Goal: Information Seeking & Learning: Learn about a topic

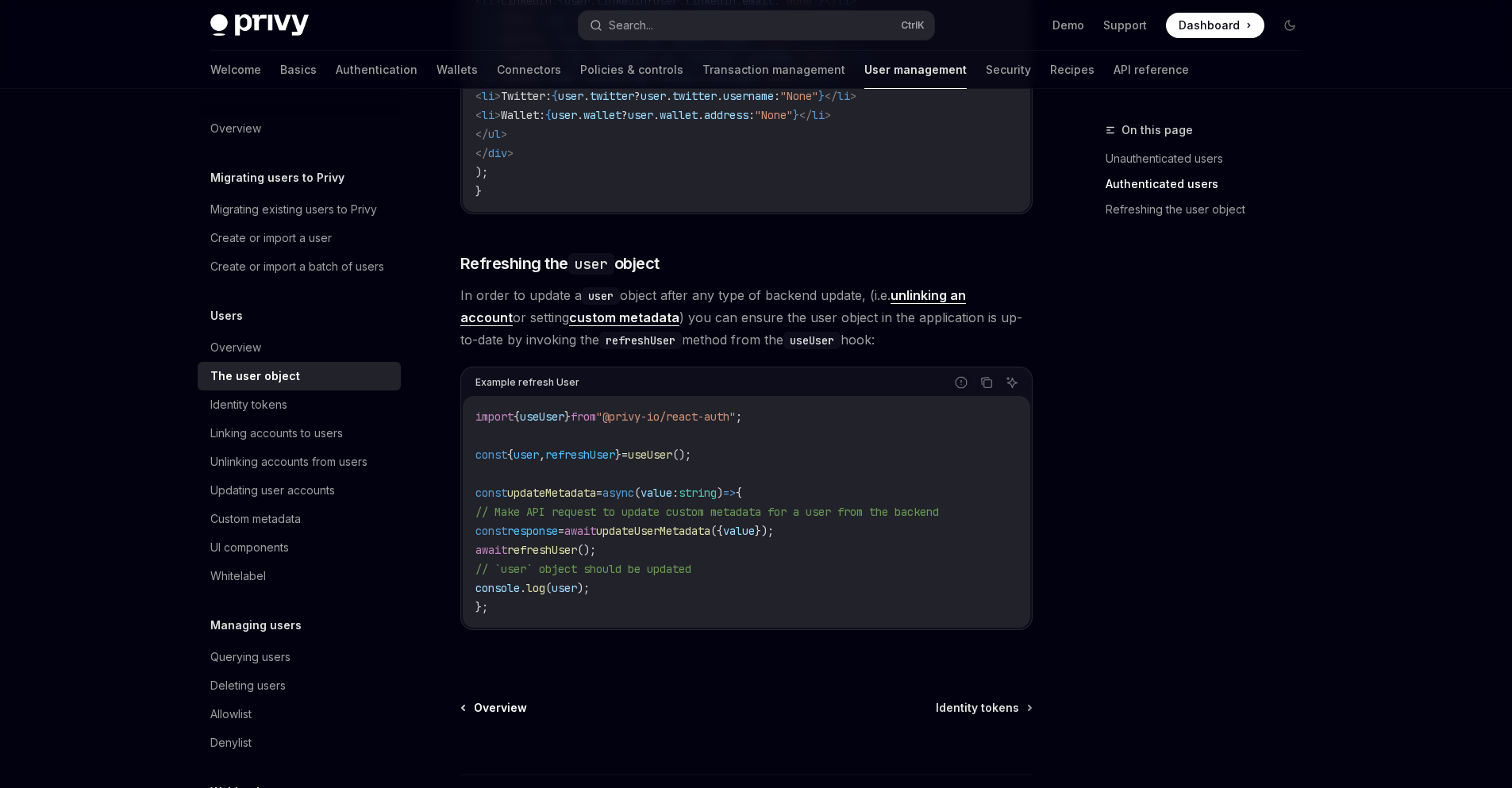
scroll to position [1967, 0]
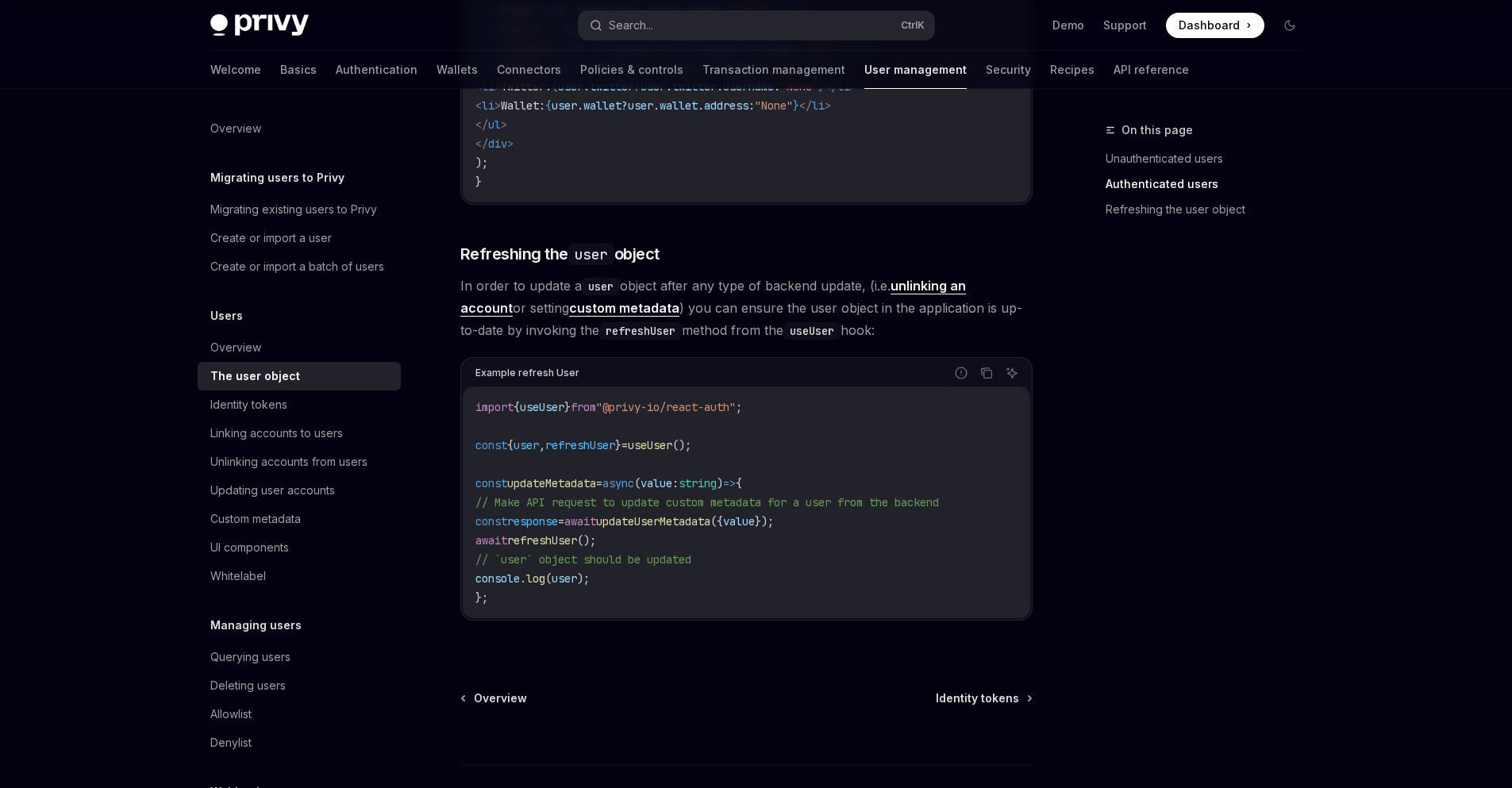
click at [721, 309] on span "In order to update a user object after any type of backend update, (i.e. unlink…" at bounding box center [746, 308] width 572 height 67
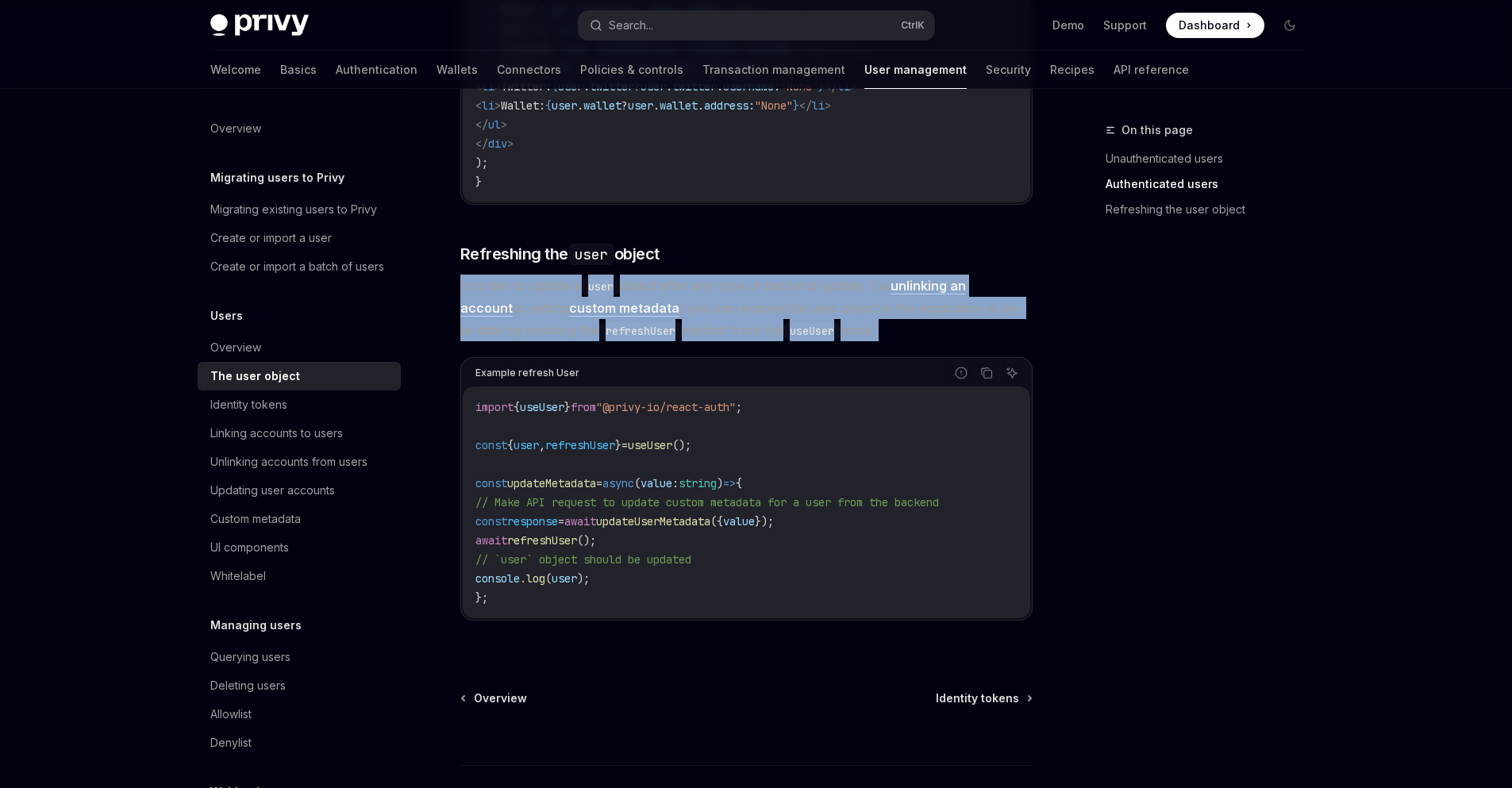
click at [721, 309] on span "In order to update a user object after any type of backend update, (i.e. unlink…" at bounding box center [746, 308] width 572 height 67
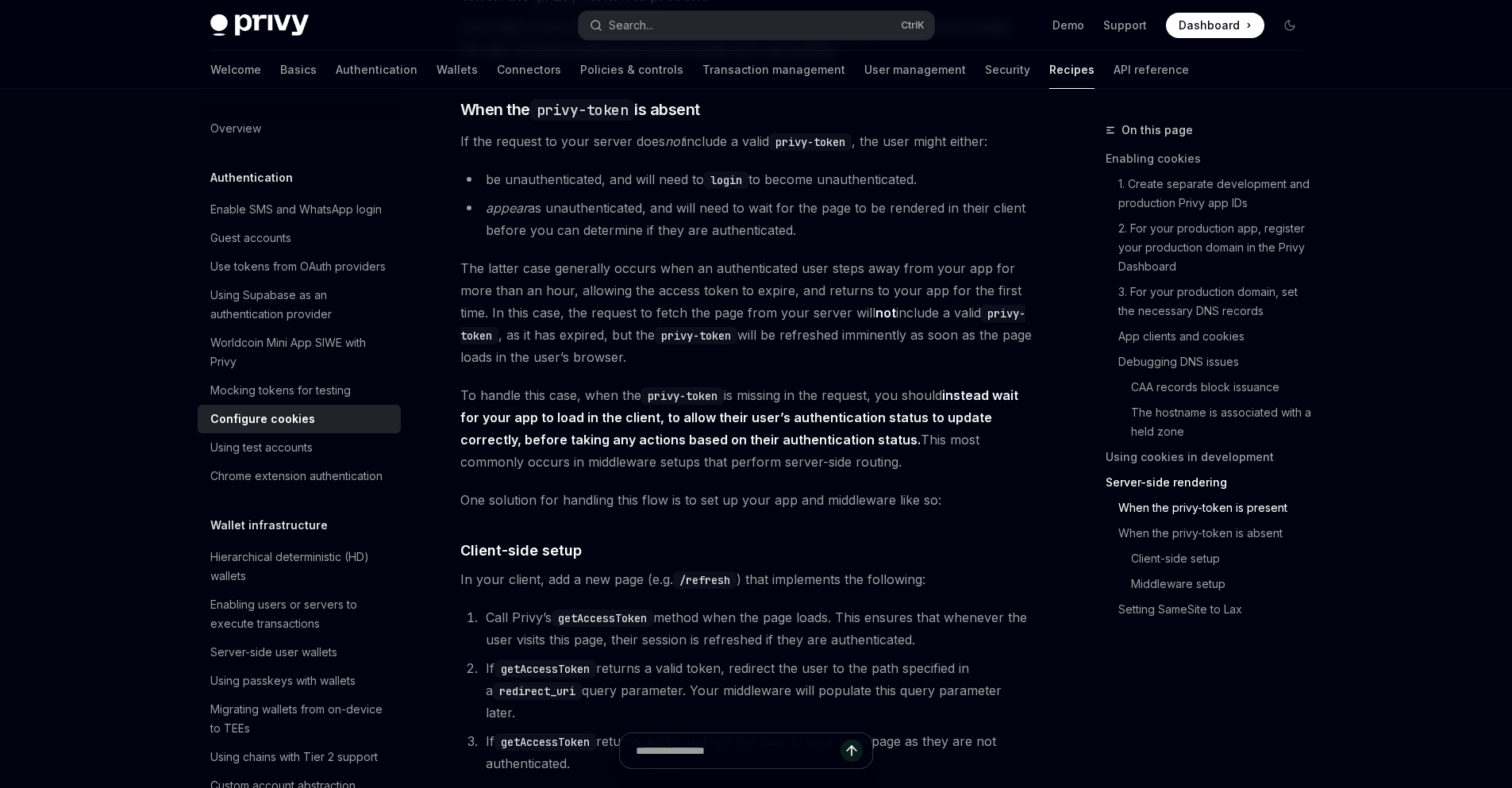
scroll to position [3454, 0]
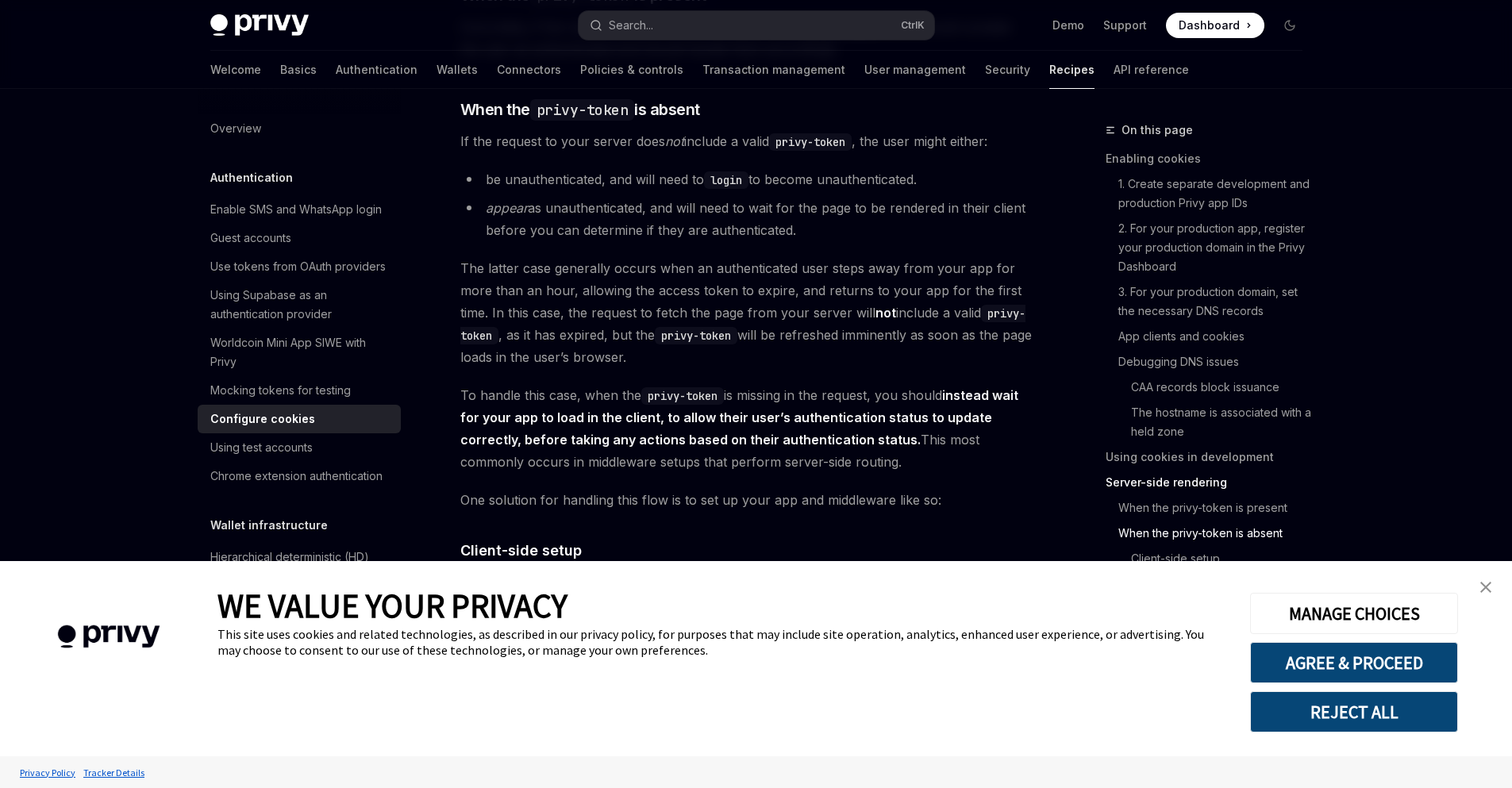
type textarea "*"
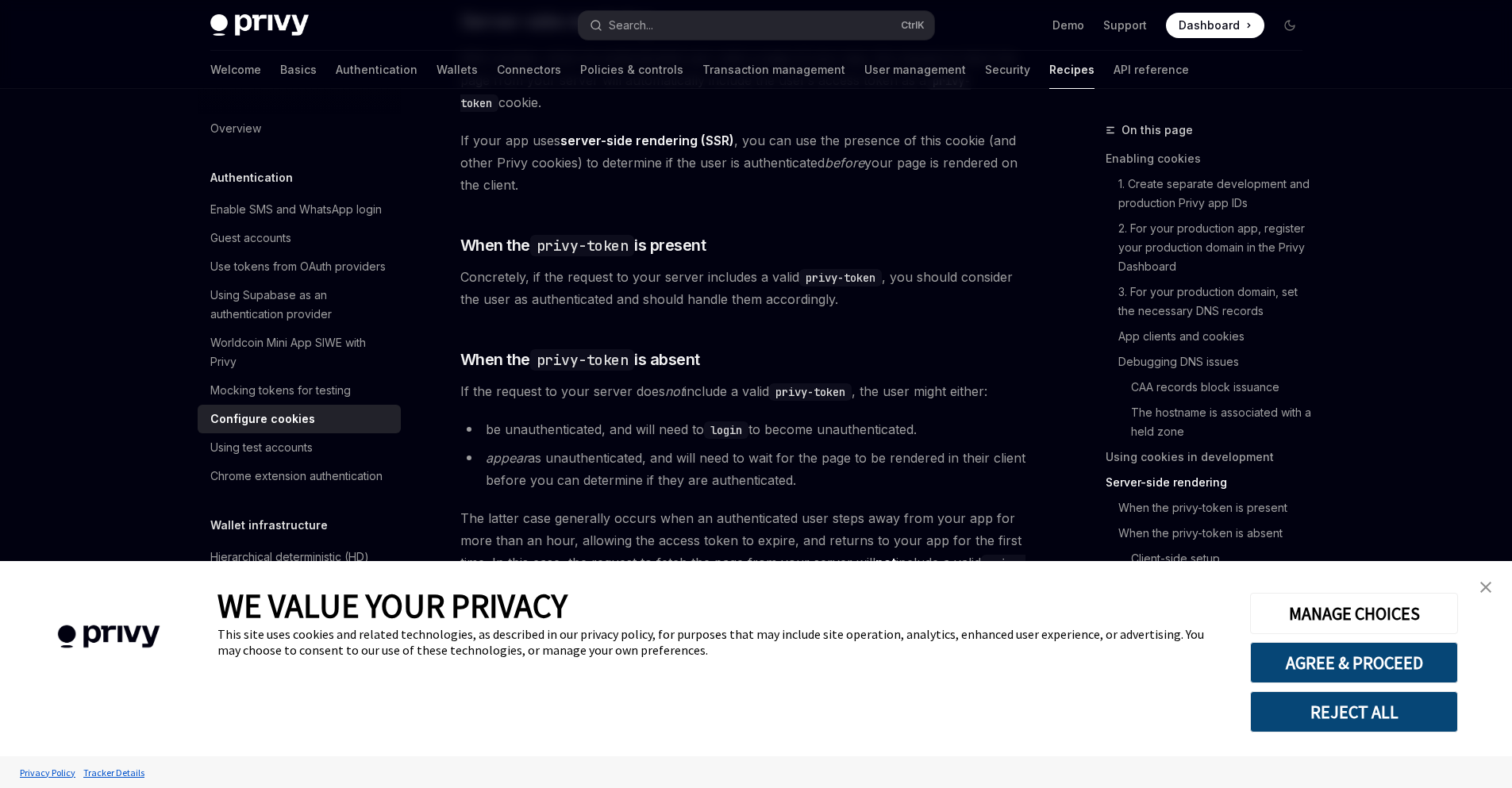
scroll to position [3204, 0]
click at [1468, 588] on div "MANAGE CHOICES AGREE & PROCEED REJECT ALL" at bounding box center [1352, 659] width 254 height 196
click at [1470, 591] on link "close banner" at bounding box center [1486, 588] width 32 height 32
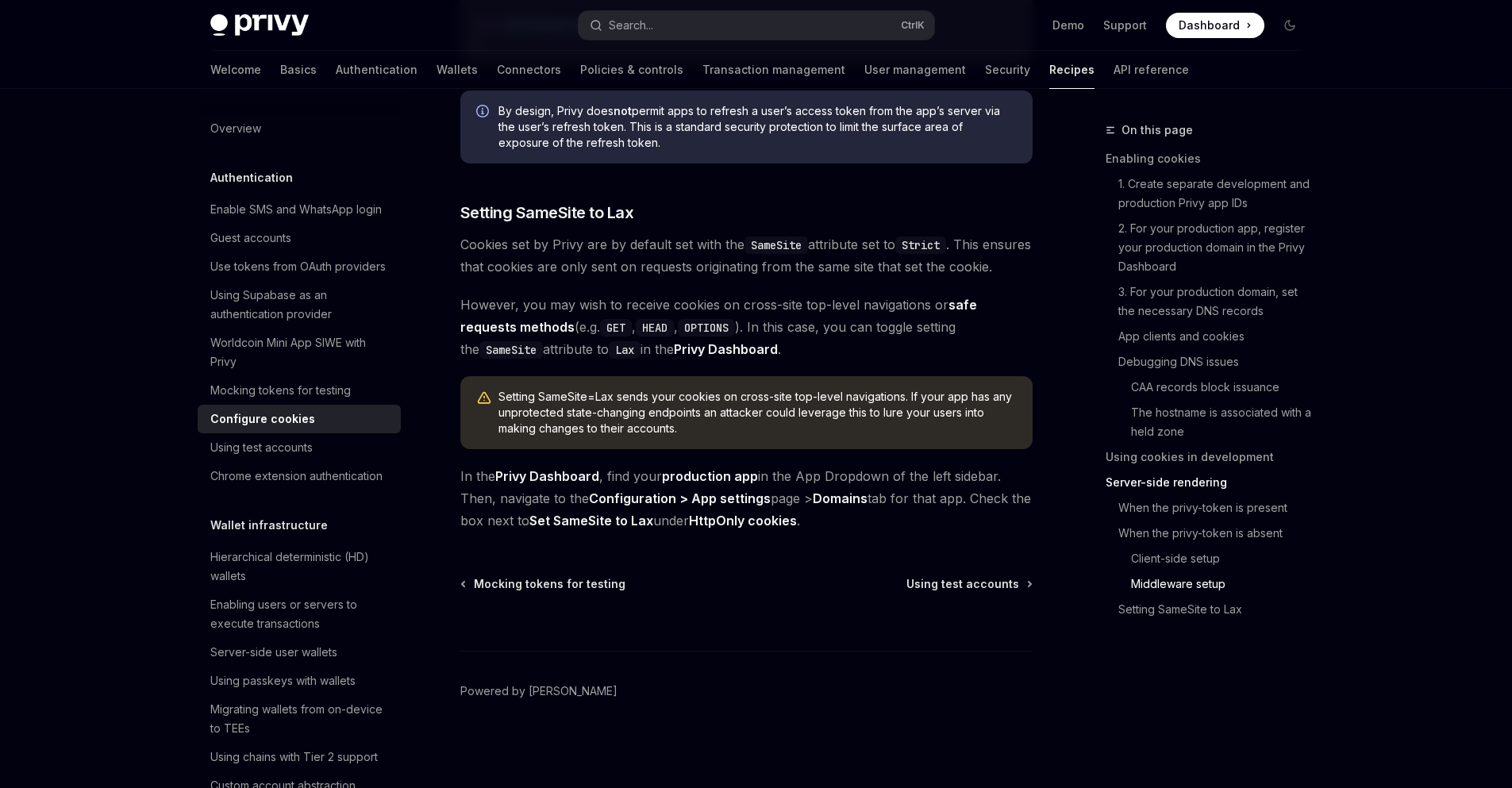
scroll to position [5481, 0]
